Goal: Transaction & Acquisition: Book appointment/travel/reservation

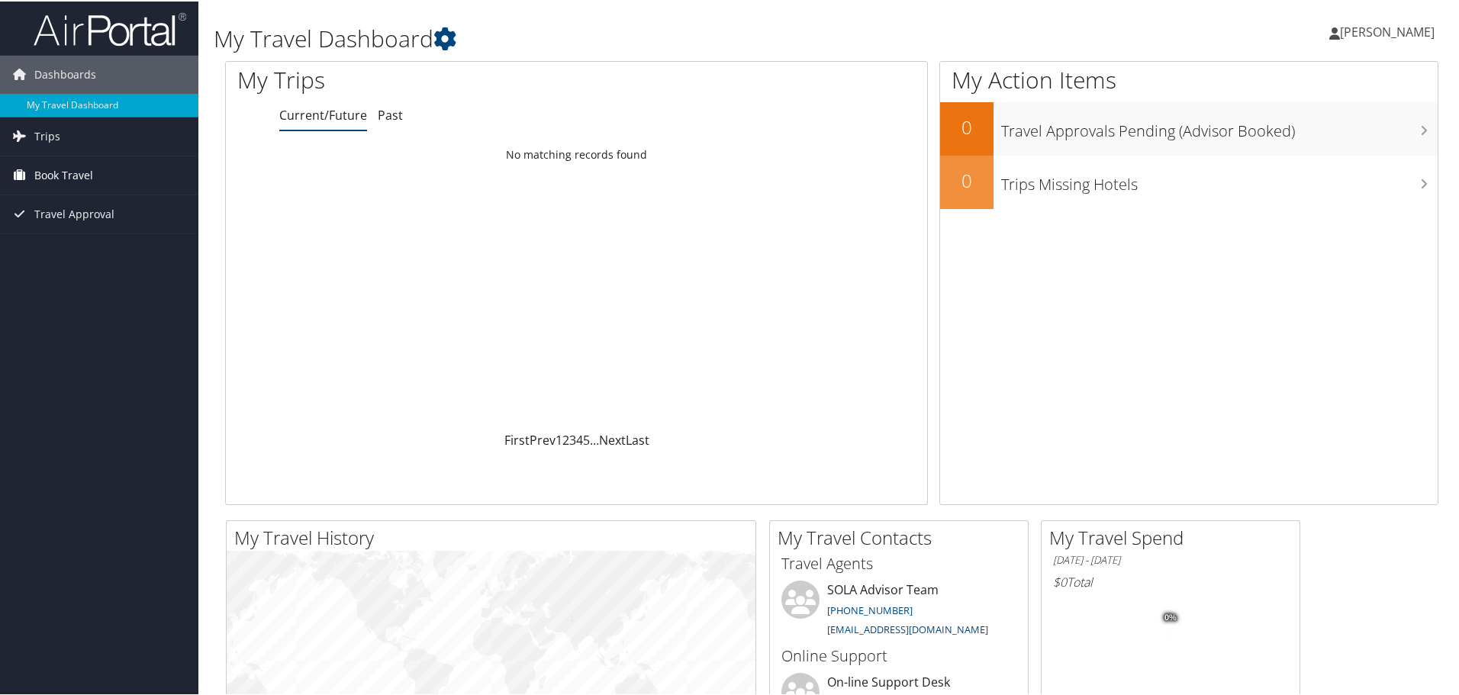
click at [50, 168] on span "Book Travel" at bounding box center [63, 174] width 59 height 38
click at [68, 226] on link "Book/Manage Online Trips" at bounding box center [99, 227] width 198 height 23
click at [92, 172] on span "Book Travel" at bounding box center [63, 174] width 59 height 38
click at [83, 230] on link "Book/Manage Online Trips" at bounding box center [99, 227] width 198 height 23
